Goal: Task Accomplishment & Management: Complete application form

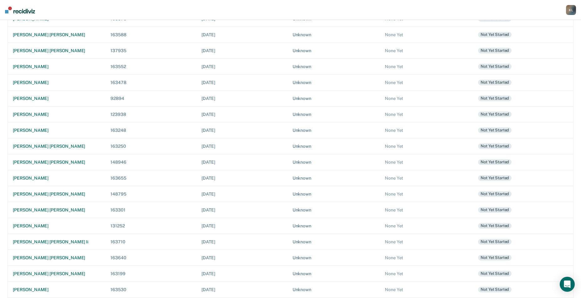
scroll to position [156, 0]
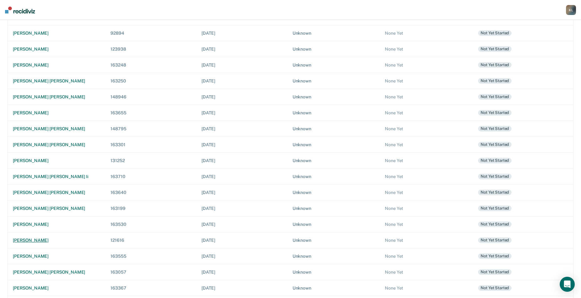
click at [25, 238] on div "[PERSON_NAME]" at bounding box center [57, 240] width 88 height 5
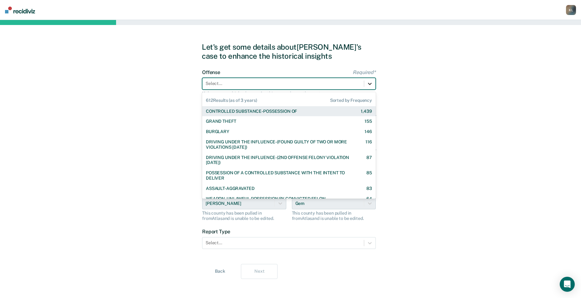
click at [370, 83] on icon at bounding box center [370, 84] width 6 height 6
click at [292, 110] on div "CONTROLLED SUBSTANCE-POSSESSION OF" at bounding box center [251, 111] width 91 height 5
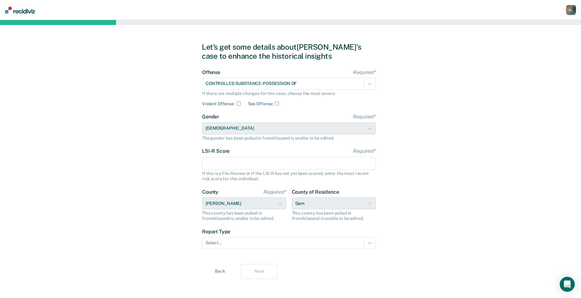
click at [246, 163] on input "LSI-R Score Required*" at bounding box center [289, 163] width 174 height 13
type input "39"
click at [368, 244] on icon at bounding box center [370, 243] width 6 height 6
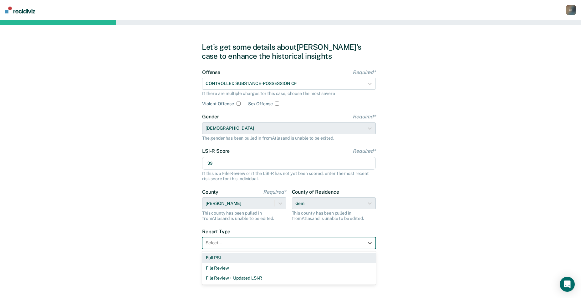
click at [218, 262] on div "Full PSI" at bounding box center [289, 258] width 174 height 10
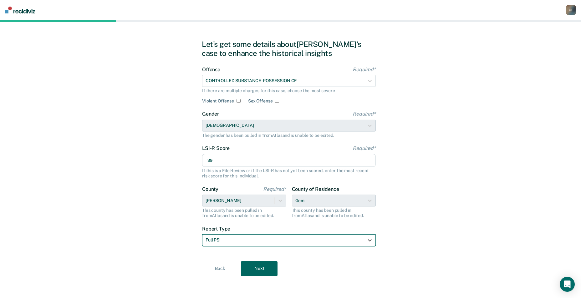
scroll to position [3, 0]
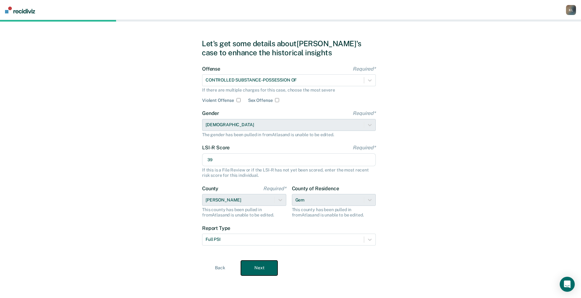
click at [262, 272] on button "Next" at bounding box center [259, 268] width 37 height 15
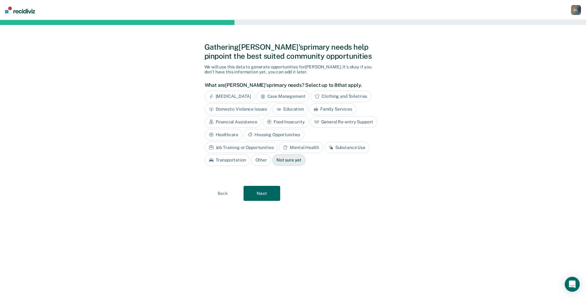
click at [227, 98] on div "[MEDICAL_DATA]" at bounding box center [230, 97] width 50 height 12
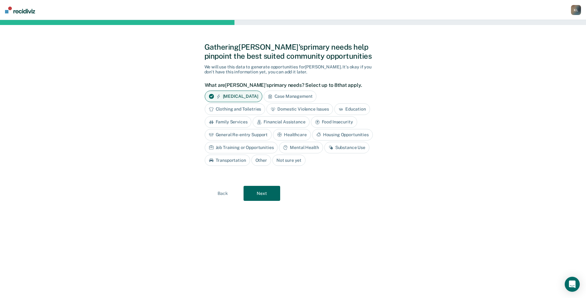
click at [274, 107] on icon at bounding box center [272, 109] width 5 height 5
click at [360, 136] on div "Housing Opportunities" at bounding box center [342, 135] width 61 height 12
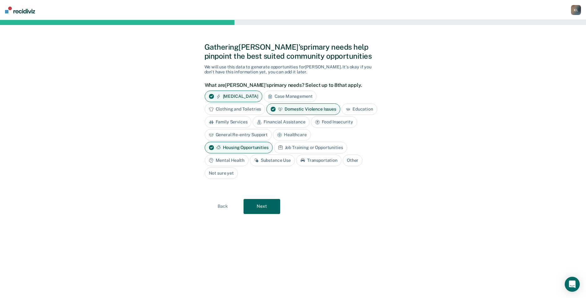
click at [233, 158] on div "Mental Health" at bounding box center [227, 161] width 44 height 12
click at [267, 158] on div "Substance Use" at bounding box center [279, 161] width 45 height 12
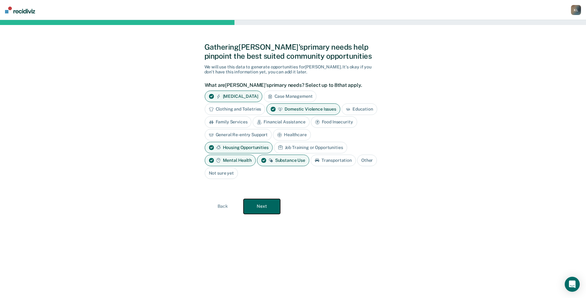
click at [262, 212] on button "Next" at bounding box center [261, 206] width 37 height 15
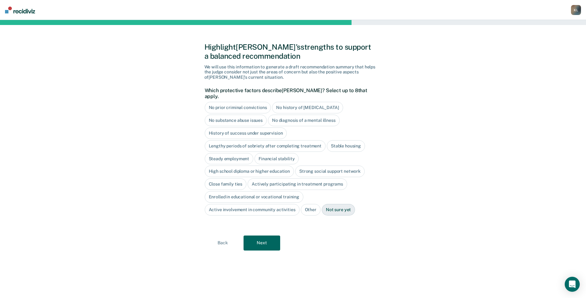
click at [311, 179] on div "Actively participating in treatment programs" at bounding box center [296, 185] width 99 height 12
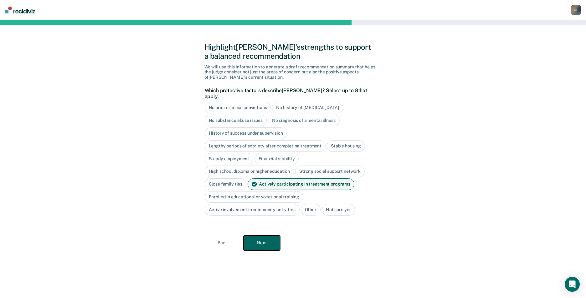
click at [261, 242] on button "Next" at bounding box center [261, 243] width 37 height 15
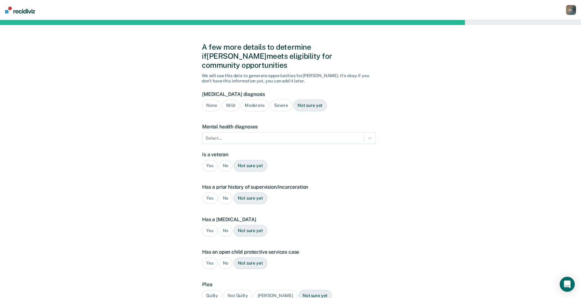
click at [285, 100] on div "Severe" at bounding box center [281, 106] width 22 height 12
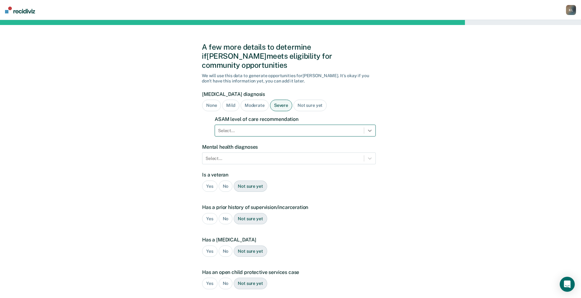
click at [371, 128] on icon at bounding box center [370, 131] width 6 height 6
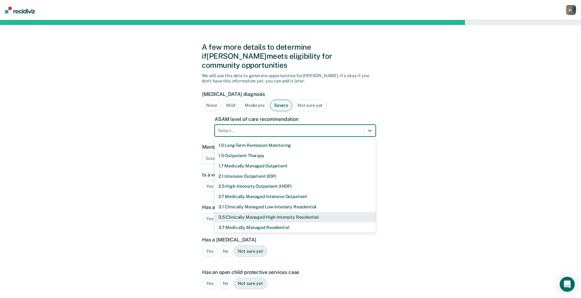
click at [284, 212] on div "3.5 Clinically Managed High-Intensity Residential" at bounding box center [295, 217] width 161 height 10
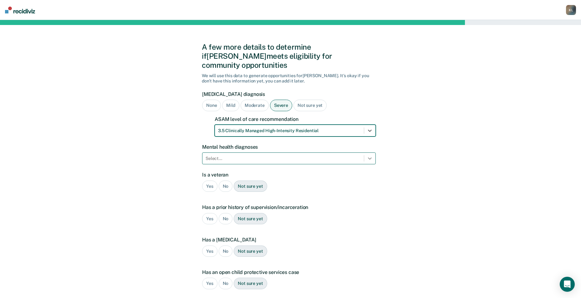
click at [368, 154] on div at bounding box center [369, 158] width 11 height 11
click at [368, 155] on icon at bounding box center [370, 158] width 6 height 6
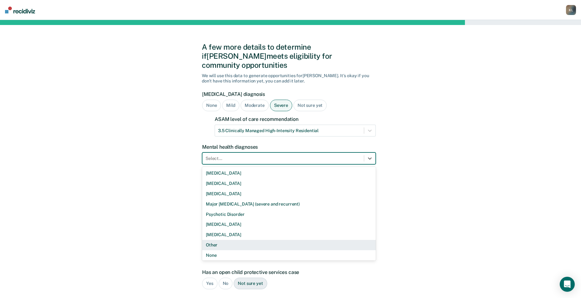
click at [217, 240] on div "Other" at bounding box center [289, 245] width 174 height 10
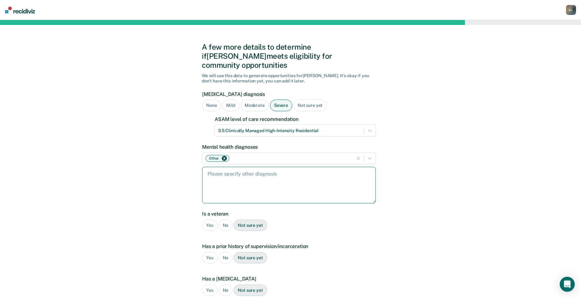
click at [258, 187] on textarea at bounding box center [289, 185] width 174 height 37
type textarea "[MEDICAL_DATA], [MEDICAL_DATA], [MEDICAL_DATA]"
click at [223, 220] on div "No" at bounding box center [226, 226] width 14 height 12
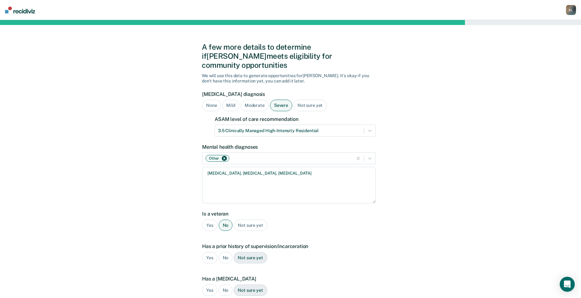
click at [211, 252] on div "Yes" at bounding box center [209, 258] width 15 height 12
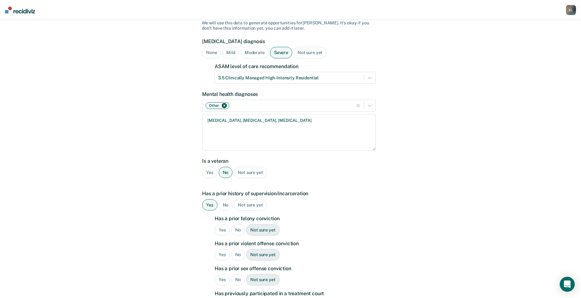
scroll to position [63, 0]
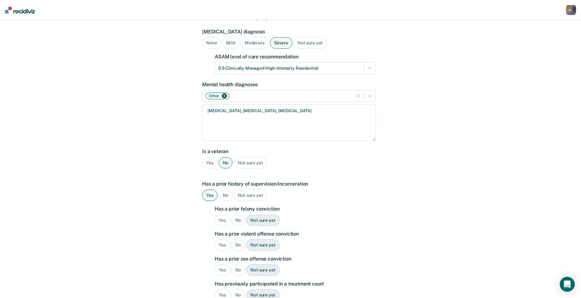
click at [222, 215] on div "Yes" at bounding box center [222, 221] width 15 height 12
click at [220, 240] on div "Yes" at bounding box center [222, 246] width 15 height 12
click at [236, 265] on div "No" at bounding box center [238, 271] width 14 height 12
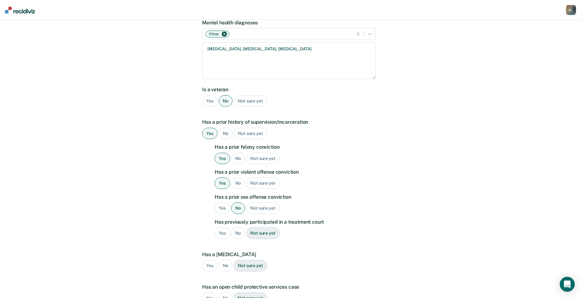
scroll to position [125, 0]
click at [236, 227] on div "No" at bounding box center [238, 233] width 14 height 12
click at [222, 260] on div "No" at bounding box center [226, 266] width 14 height 12
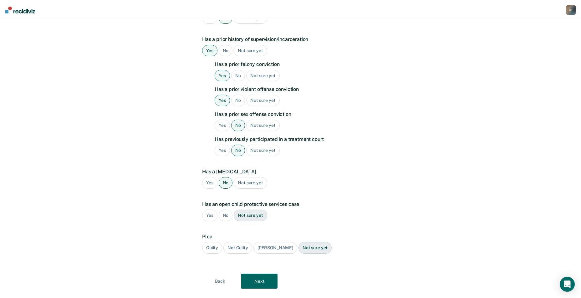
scroll to position [211, 0]
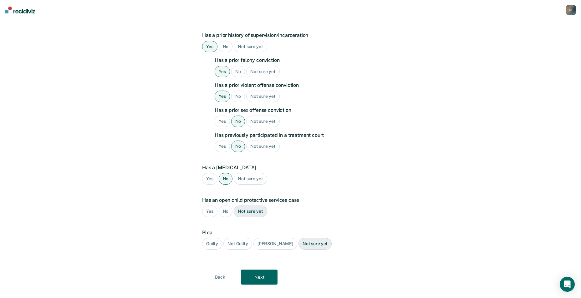
click at [226, 206] on div "No" at bounding box center [226, 212] width 14 height 12
click at [205, 238] on div "Guilty" at bounding box center [212, 244] width 20 height 12
click at [267, 270] on button "Next" at bounding box center [259, 277] width 37 height 15
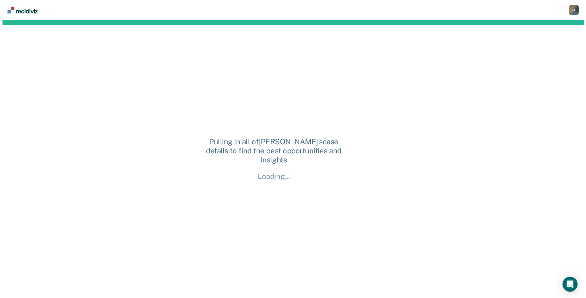
scroll to position [0, 0]
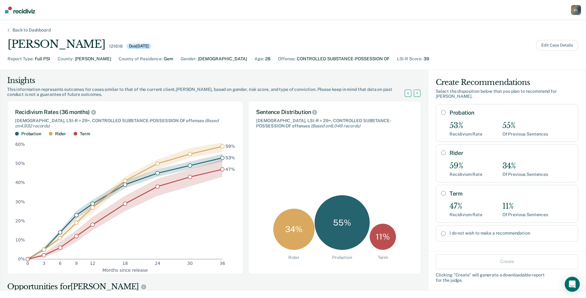
click at [441, 192] on input "Term" at bounding box center [443, 193] width 5 height 5
radio input "true"
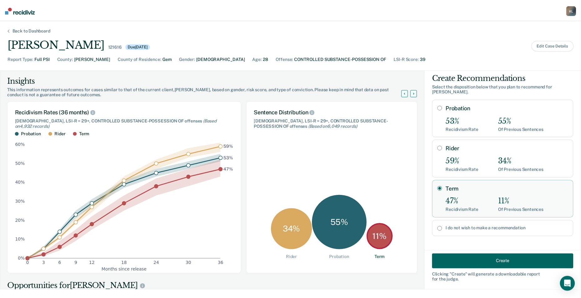
scroll to position [6, 0]
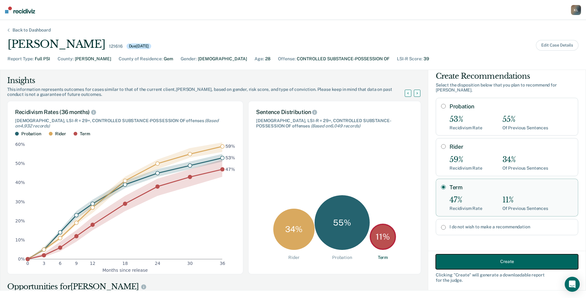
click at [502, 261] on button "Create" at bounding box center [507, 261] width 142 height 15
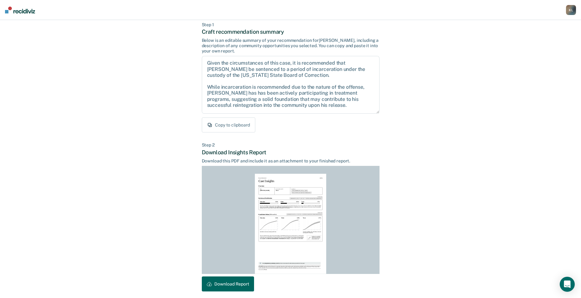
scroll to position [58, 0]
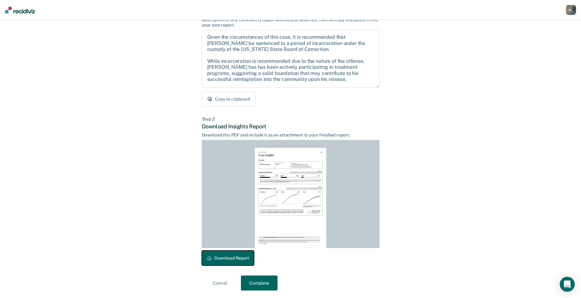
click at [232, 265] on button "Download Report" at bounding box center [228, 258] width 52 height 15
click at [253, 288] on button "Complete" at bounding box center [259, 283] width 37 height 15
